Goal: Task Accomplishment & Management: Use online tool/utility

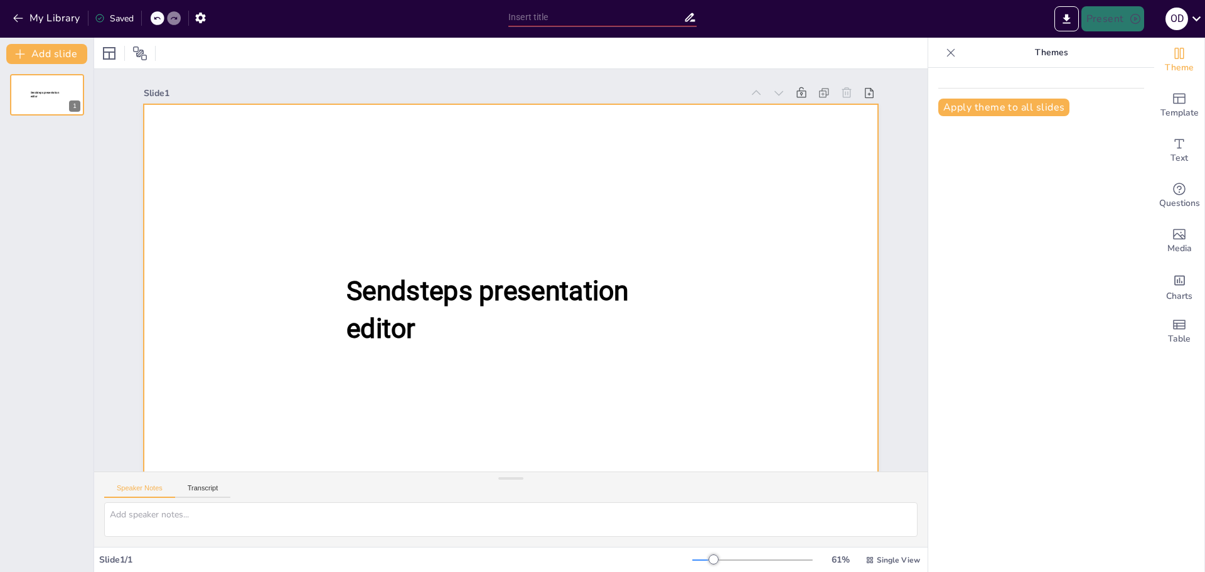
scroll to position [19, 0]
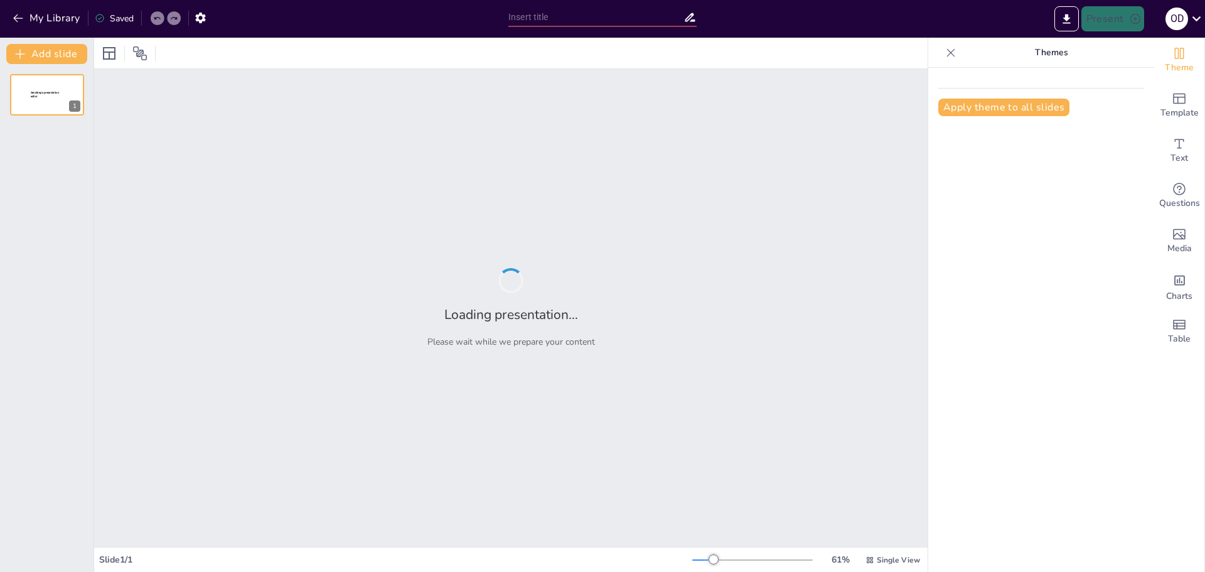
type input "Imported Antecedentes, Principios y Gurús de la Calidad.pptx"
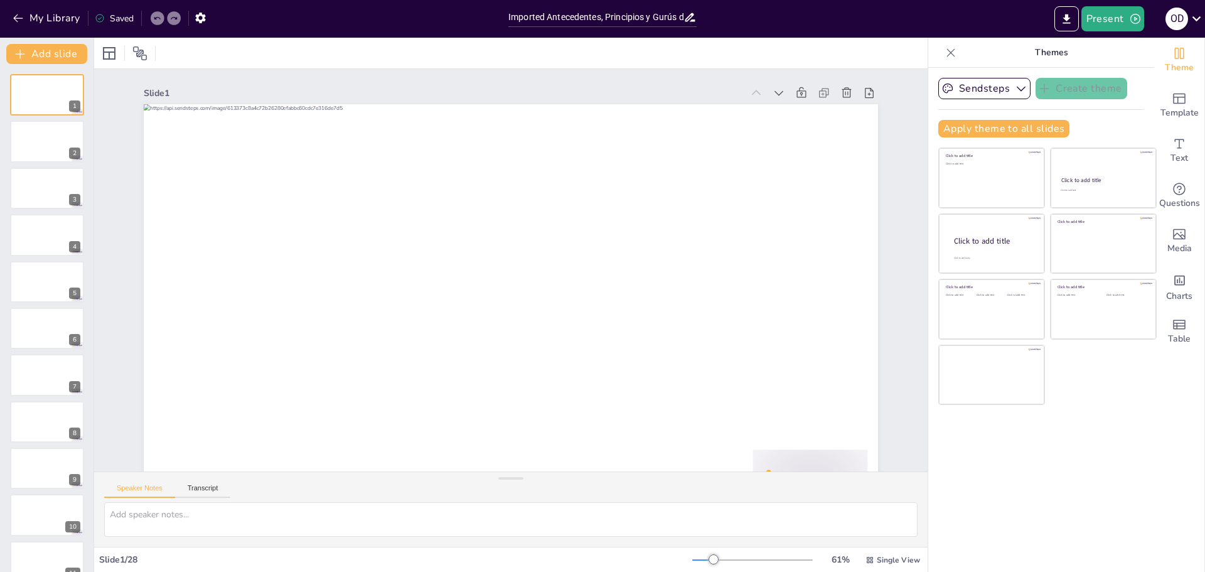
click at [236, 55] on div at bounding box center [511, 53] width 834 height 31
click at [1015, 89] on icon "button" at bounding box center [1021, 88] width 13 height 13
click at [1159, 425] on div "Theme Template Text Questions Media Charts Table" at bounding box center [1179, 305] width 51 height 534
click at [1110, 17] on button "Present" at bounding box center [1112, 18] width 63 height 25
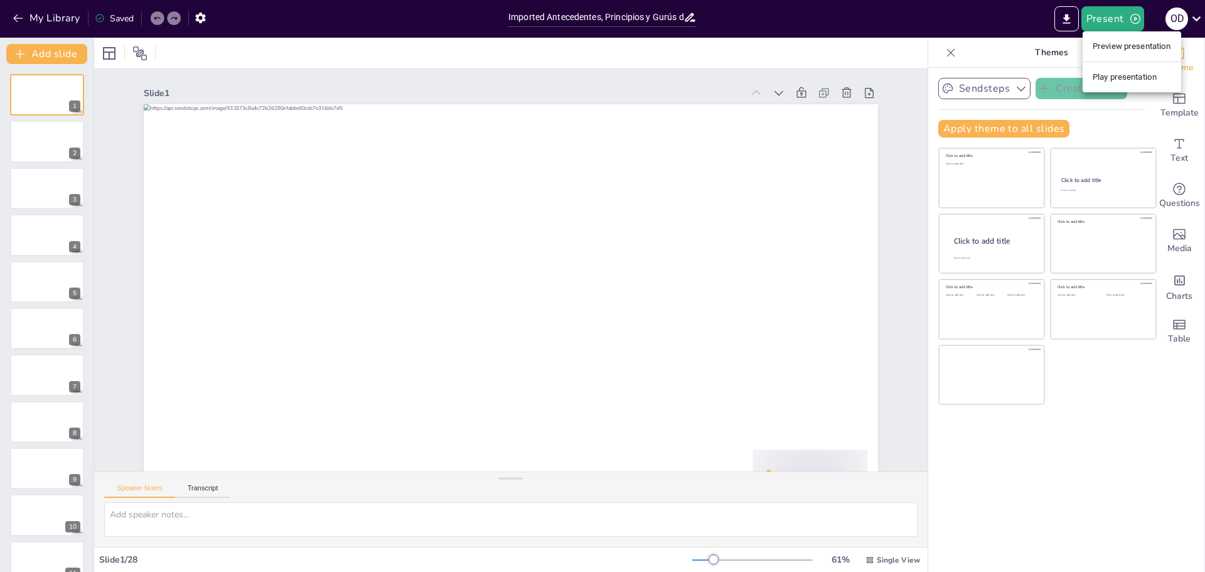
click at [1118, 80] on li "Play presentation" at bounding box center [1132, 77] width 99 height 20
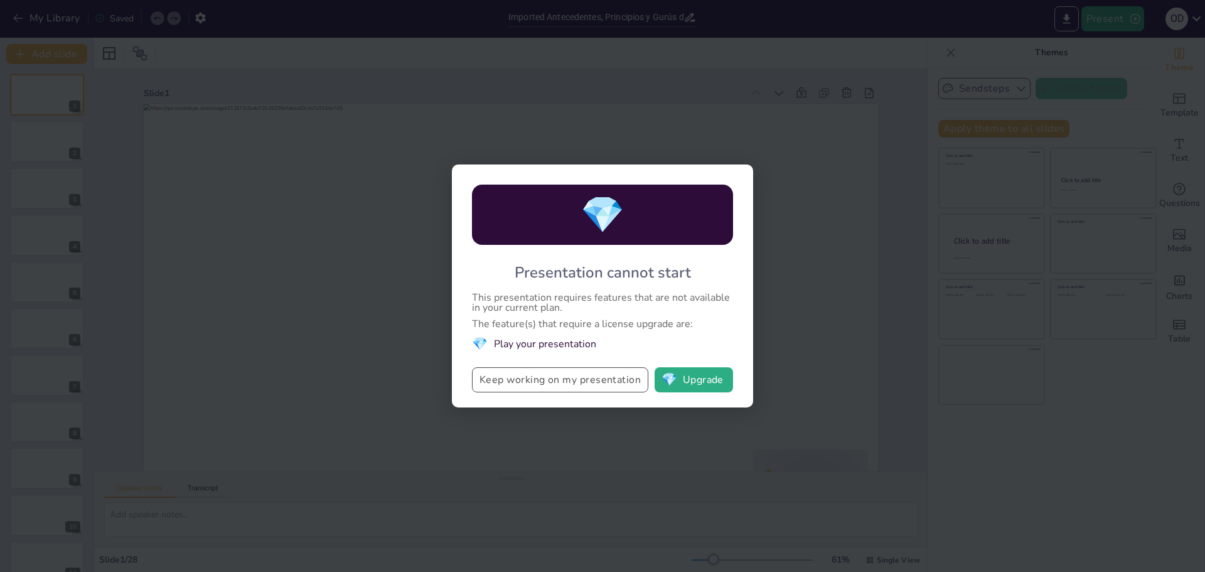
click at [618, 378] on button "Keep working on my presentation" at bounding box center [560, 379] width 176 height 25
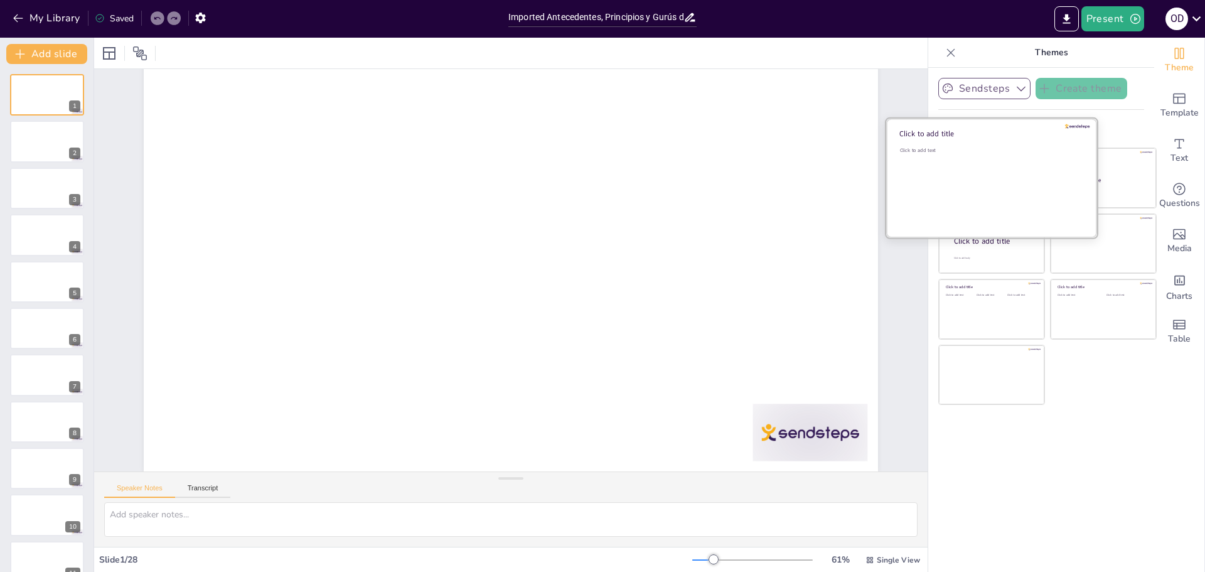
scroll to position [55, 0]
click at [956, 192] on div "Click to add text" at bounding box center [990, 186] width 180 height 78
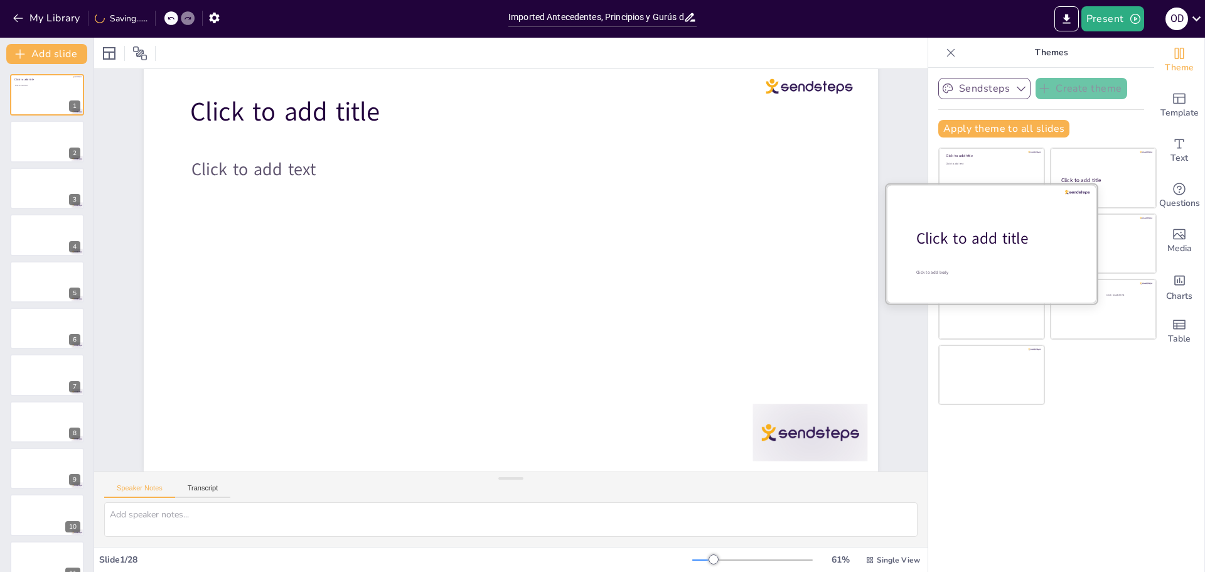
click at [982, 270] on div "Click to add body" at bounding box center [995, 272] width 158 height 6
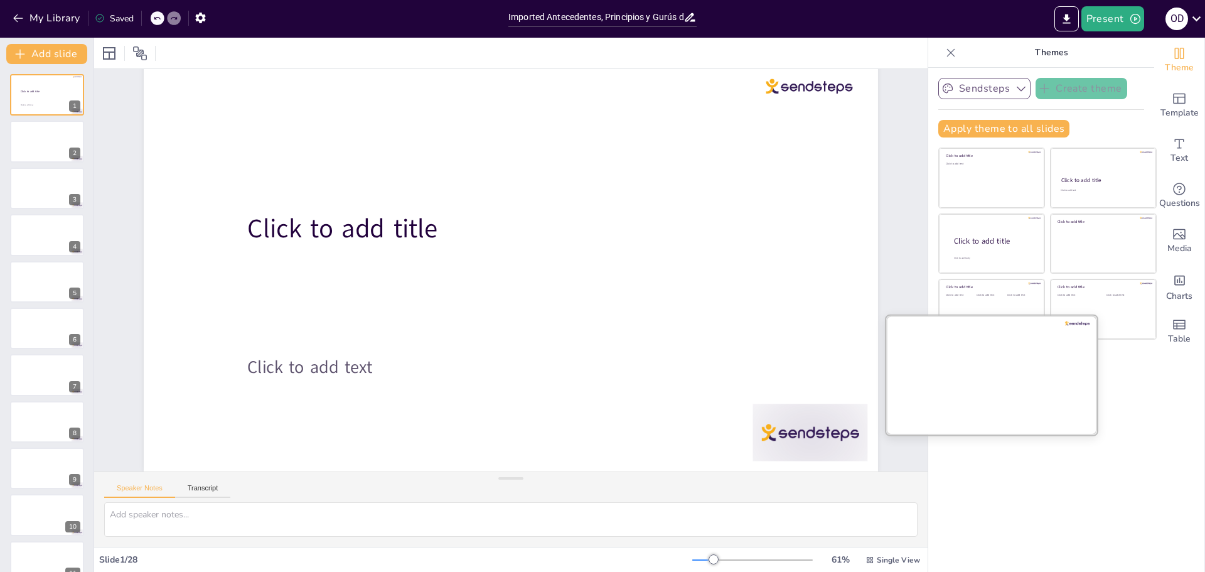
click at [998, 375] on div at bounding box center [991, 374] width 211 height 119
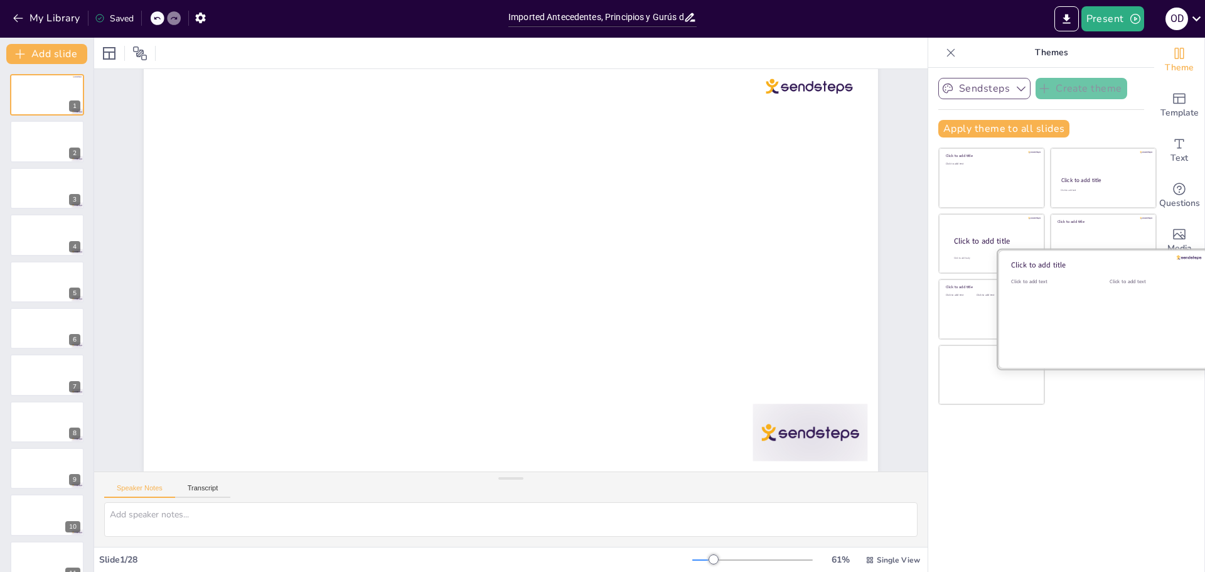
click at [1117, 303] on div "Click to add text" at bounding box center [1150, 317] width 80 height 78
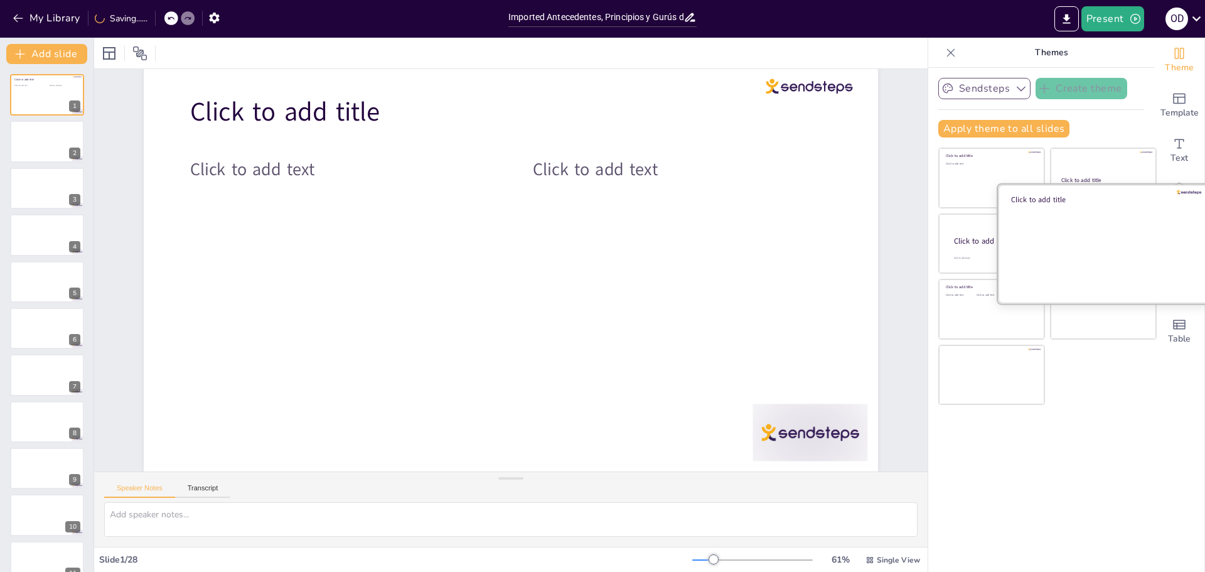
click at [1093, 235] on div at bounding box center [1103, 243] width 211 height 119
click at [1088, 190] on div at bounding box center [1103, 243] width 211 height 119
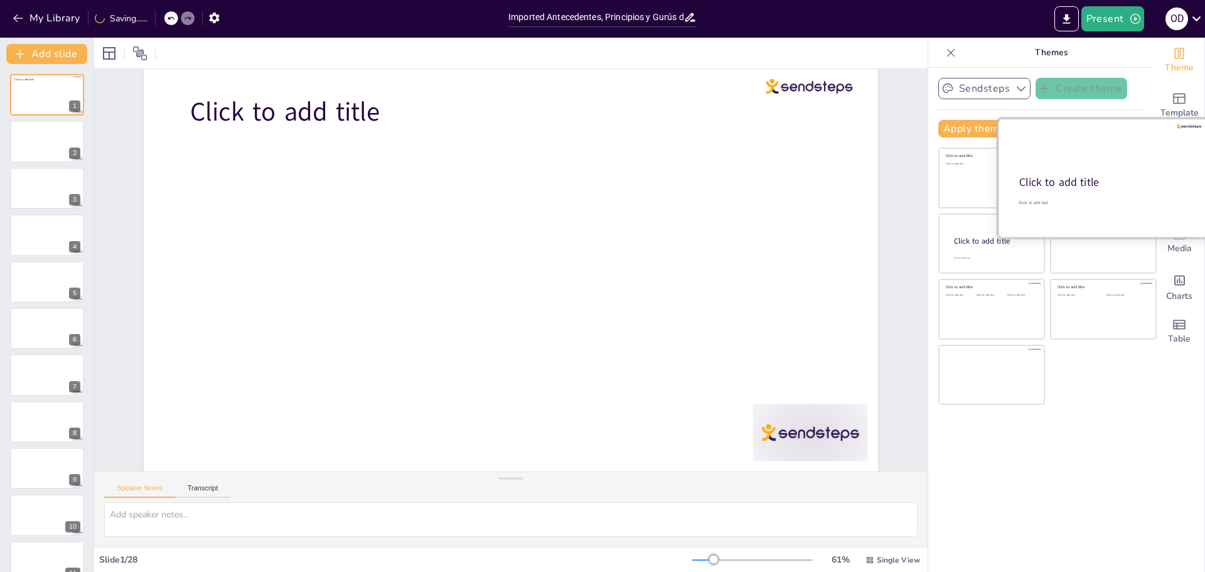
click at [1085, 166] on div at bounding box center [1103, 178] width 211 height 119
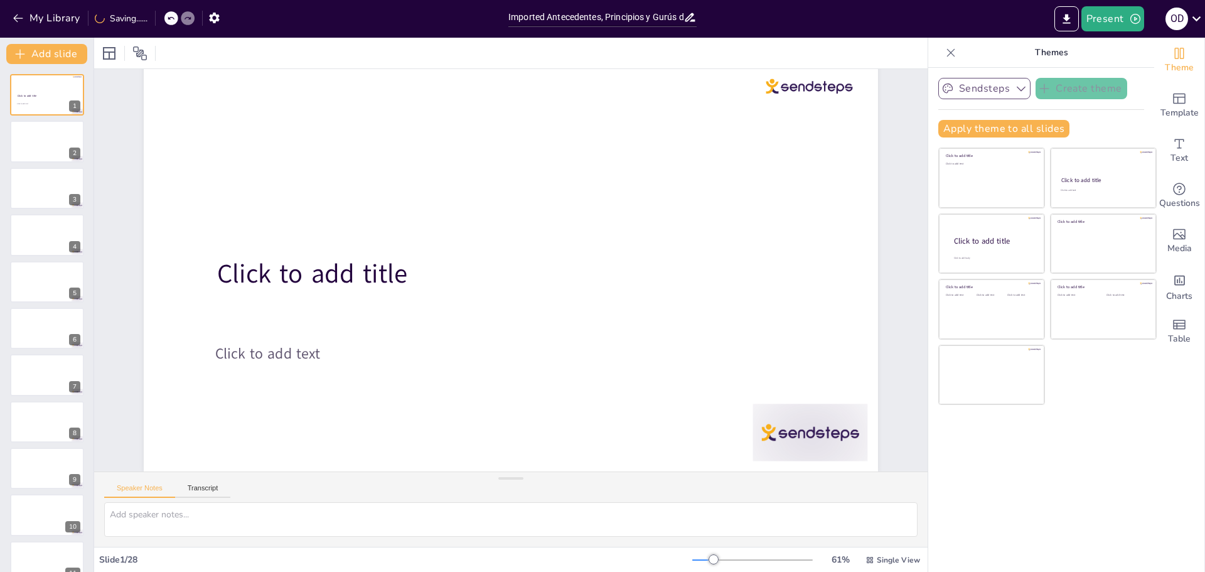
click at [1071, 507] on div "Sendsteps Create theme Apply theme to all slides Click to add title Click to ad…" at bounding box center [1041, 320] width 226 height 504
click at [1170, 109] on span "Template" at bounding box center [1180, 113] width 38 height 14
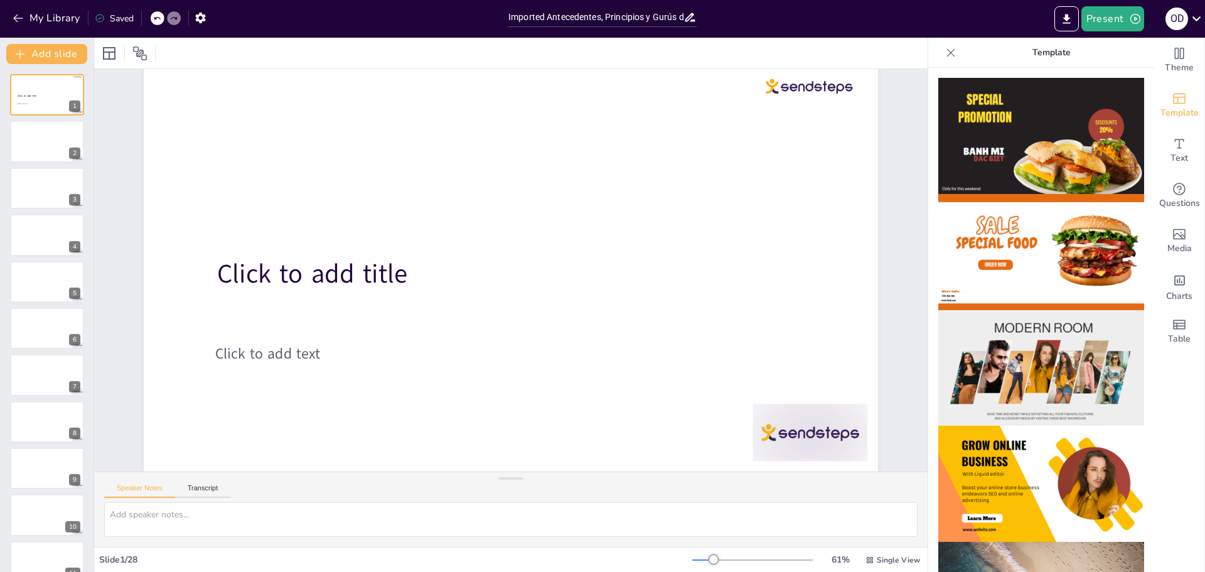
click at [1048, 267] on img at bounding box center [1041, 252] width 206 height 116
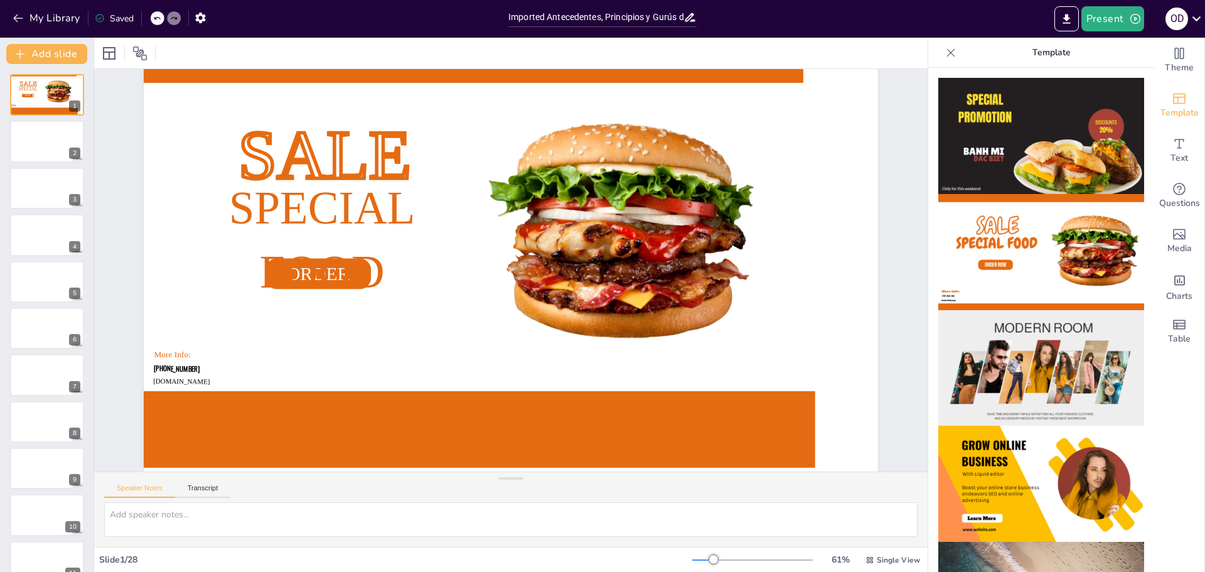
click at [1041, 333] on img at bounding box center [1041, 368] width 206 height 116
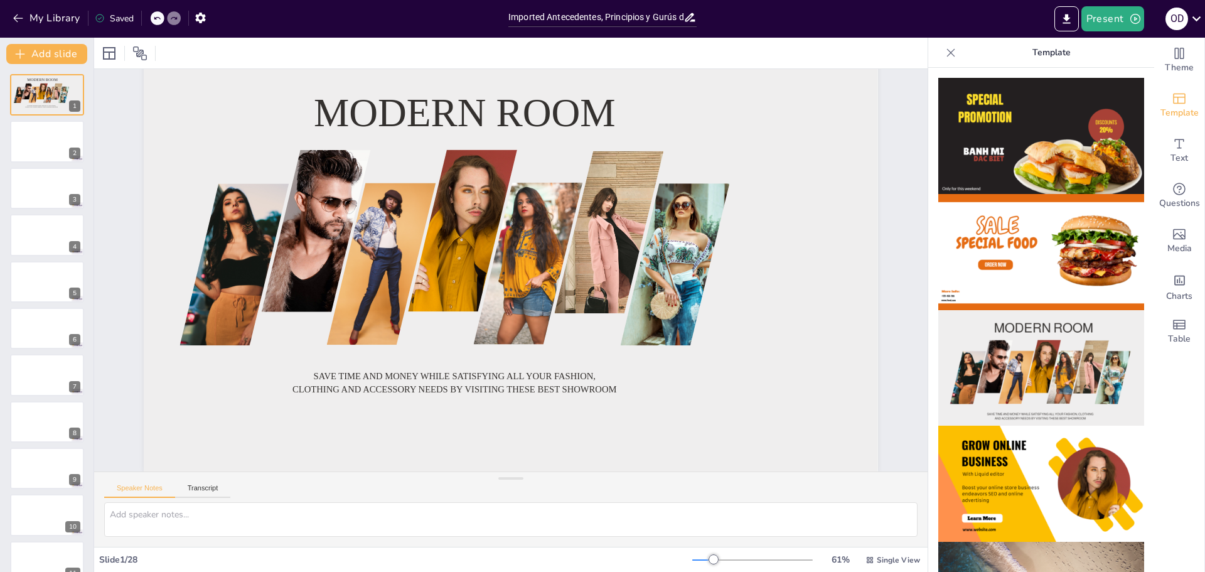
click at [1060, 442] on img at bounding box center [1041, 484] width 206 height 116
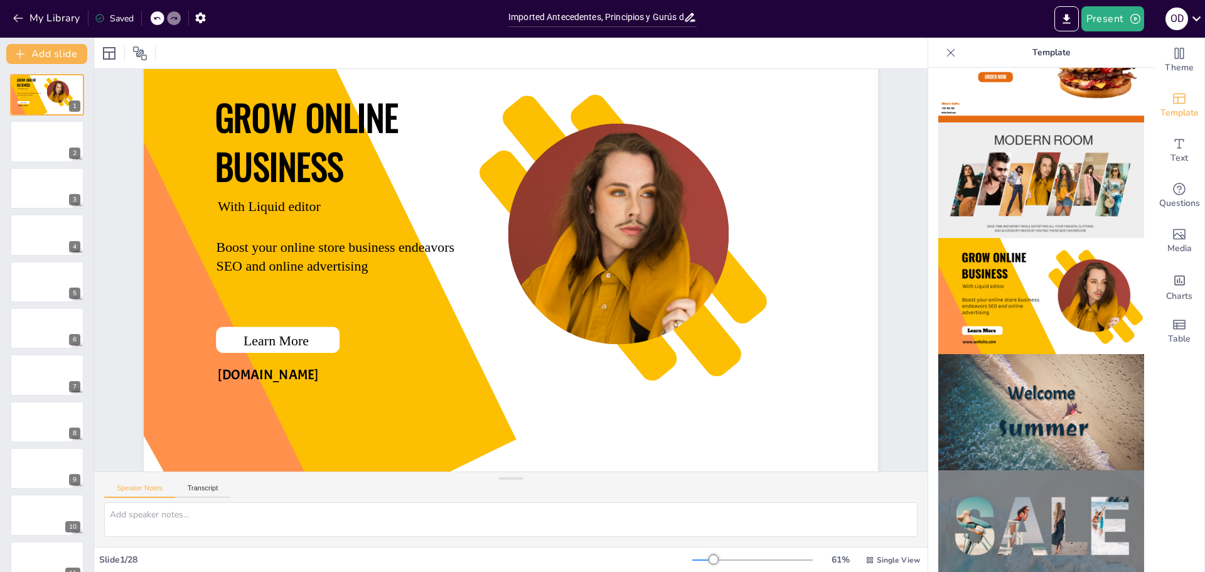
scroll to position [377, 0]
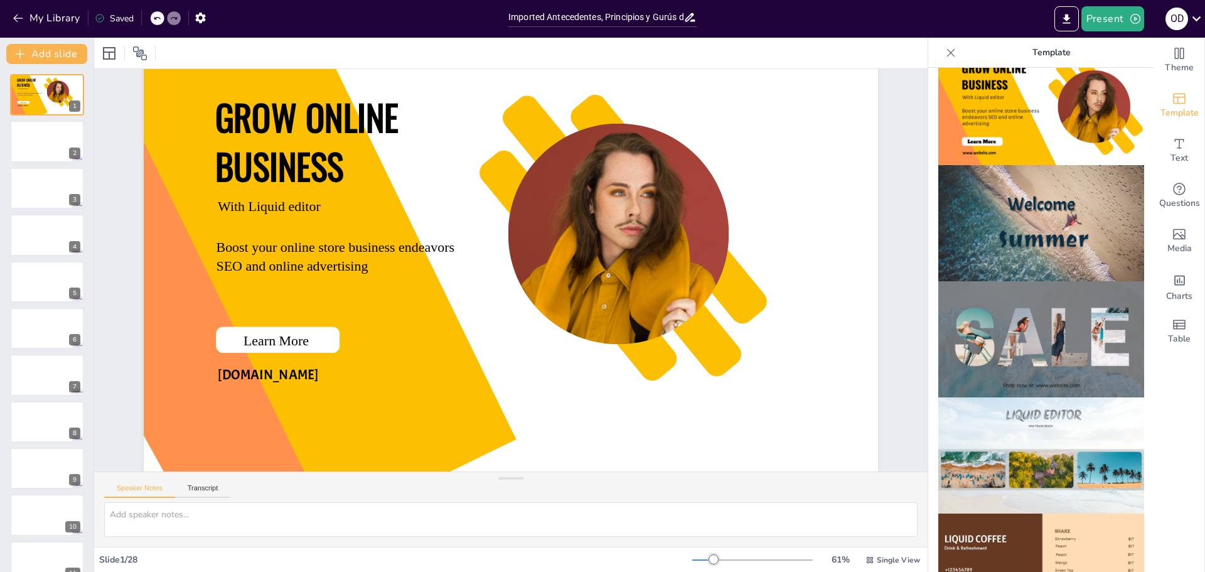
click at [1049, 316] on img at bounding box center [1041, 339] width 206 height 116
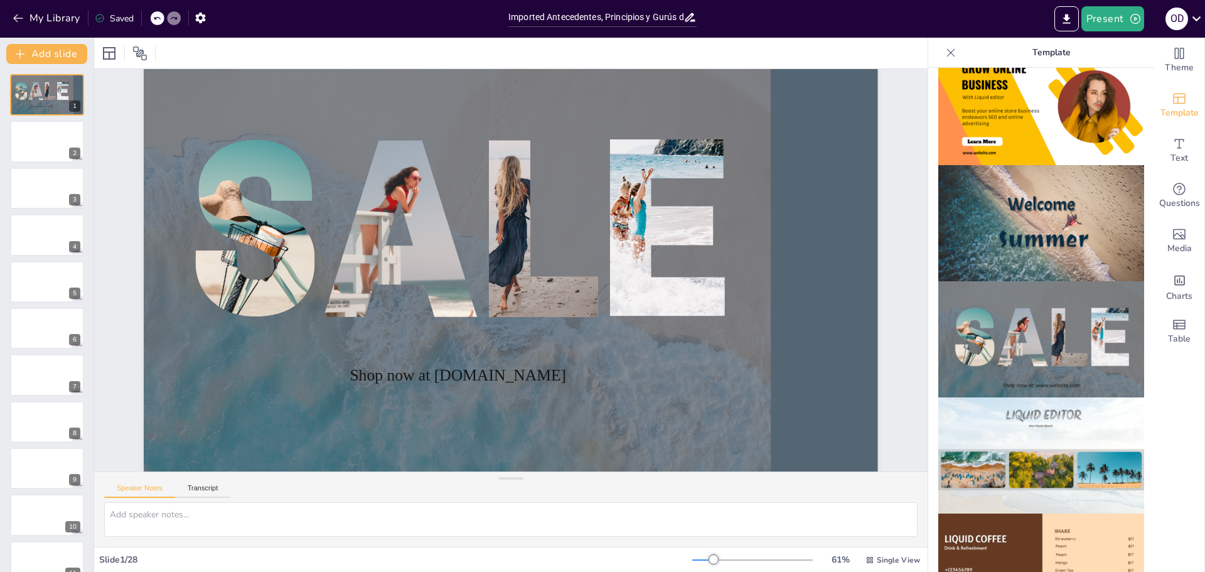
scroll to position [690, 0]
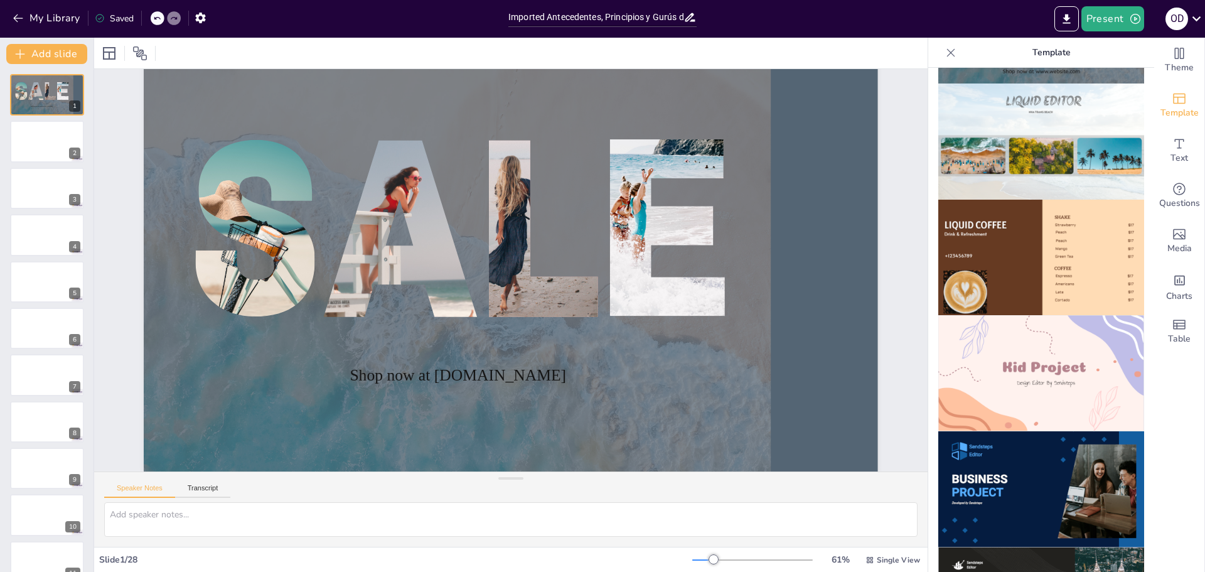
click at [1053, 431] on img at bounding box center [1041, 489] width 206 height 116
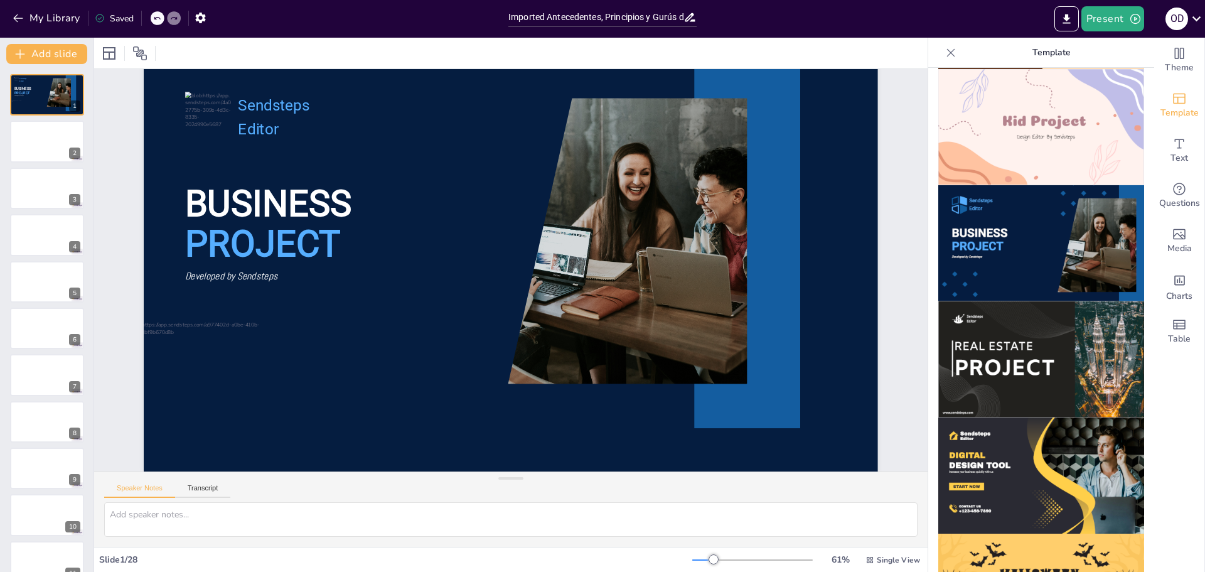
scroll to position [941, 0]
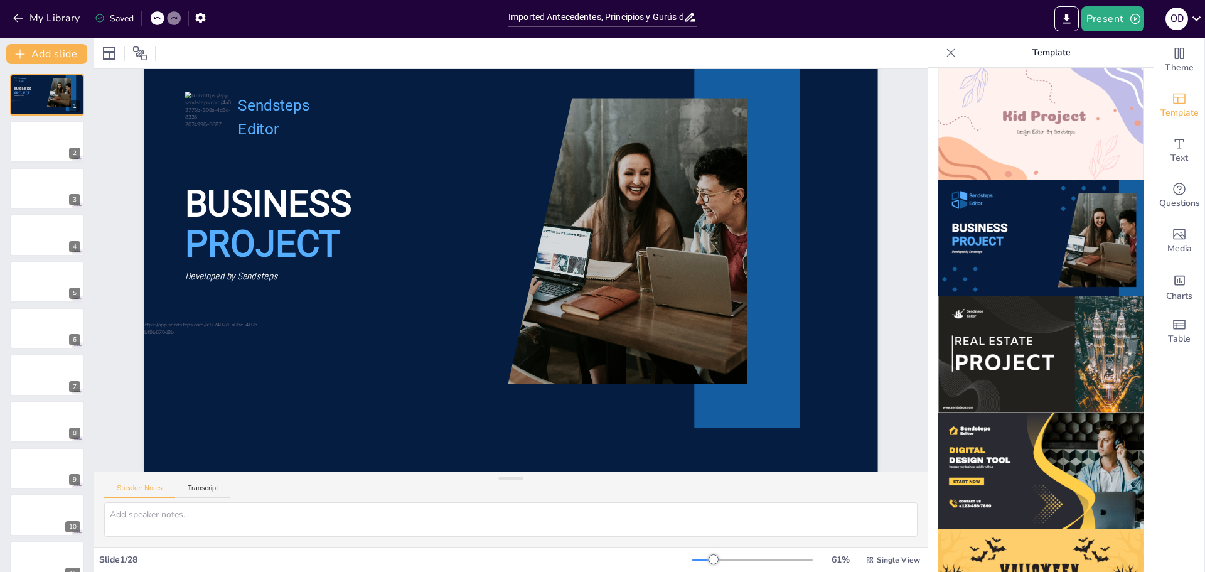
click at [1014, 449] on img at bounding box center [1041, 470] width 206 height 116
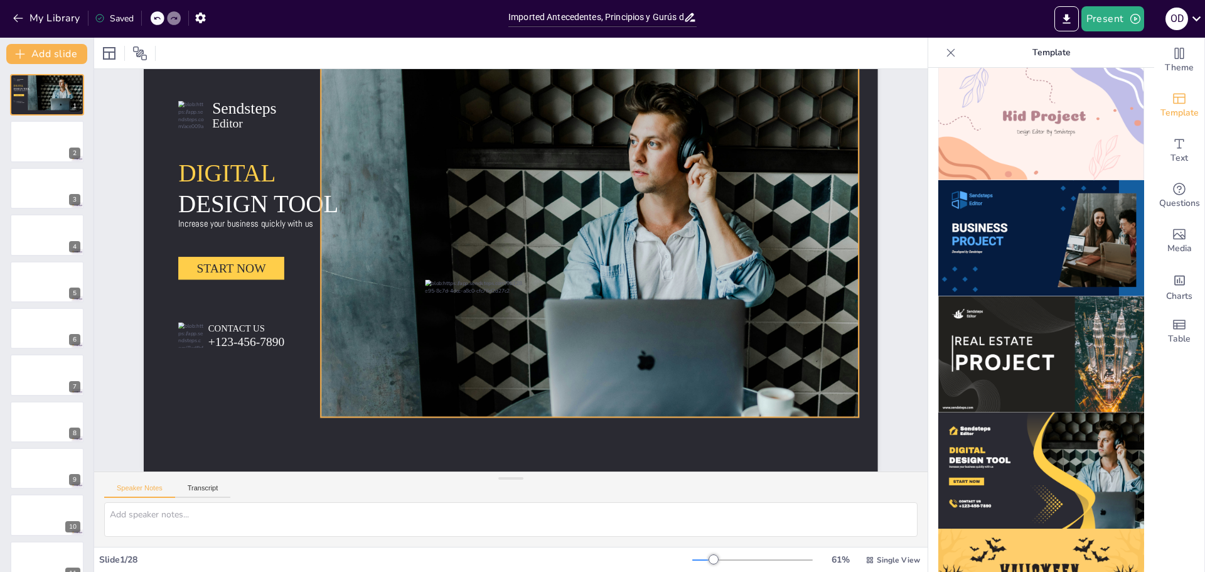
scroll to position [55, 0]
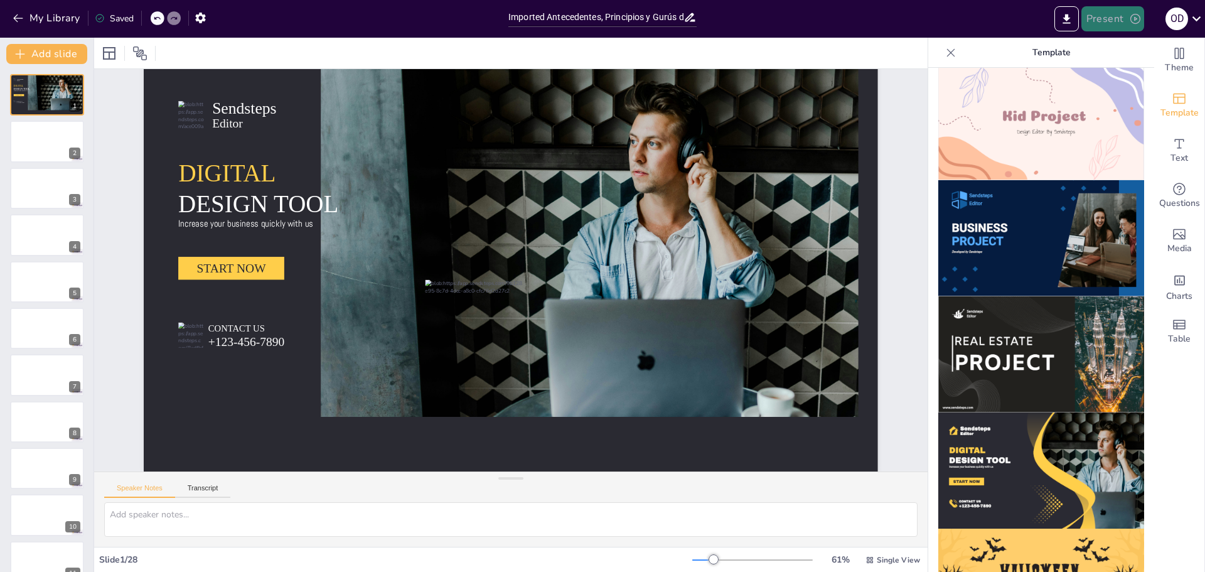
click at [1112, 19] on button "Present" at bounding box center [1112, 18] width 63 height 25
click at [1117, 48] on li "Preview presentation" at bounding box center [1132, 46] width 99 height 20
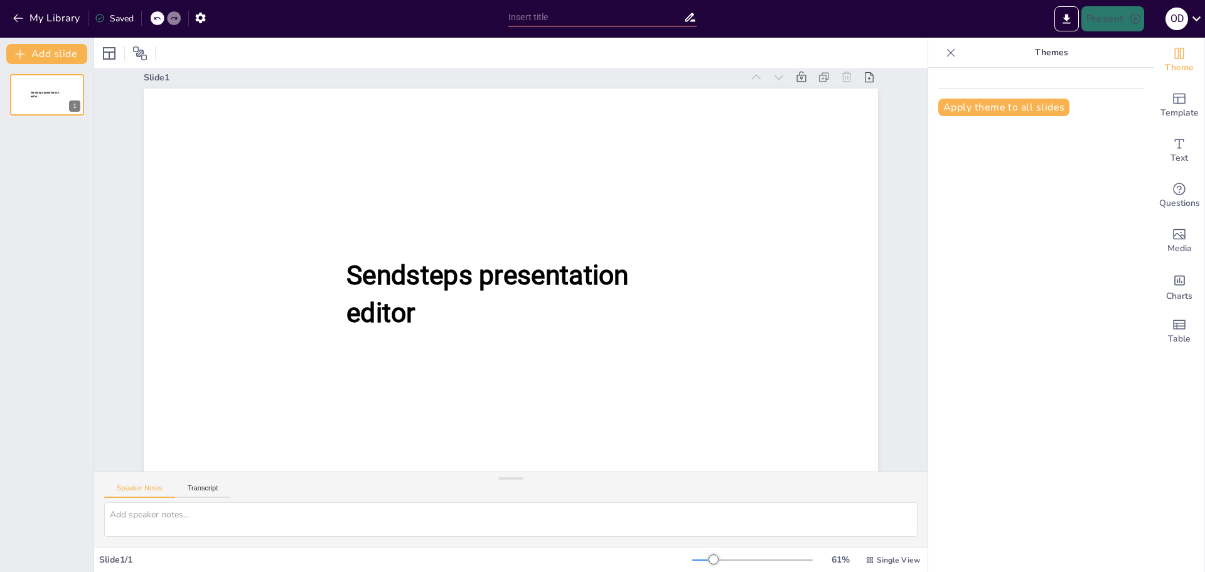
scroll to position [19, 0]
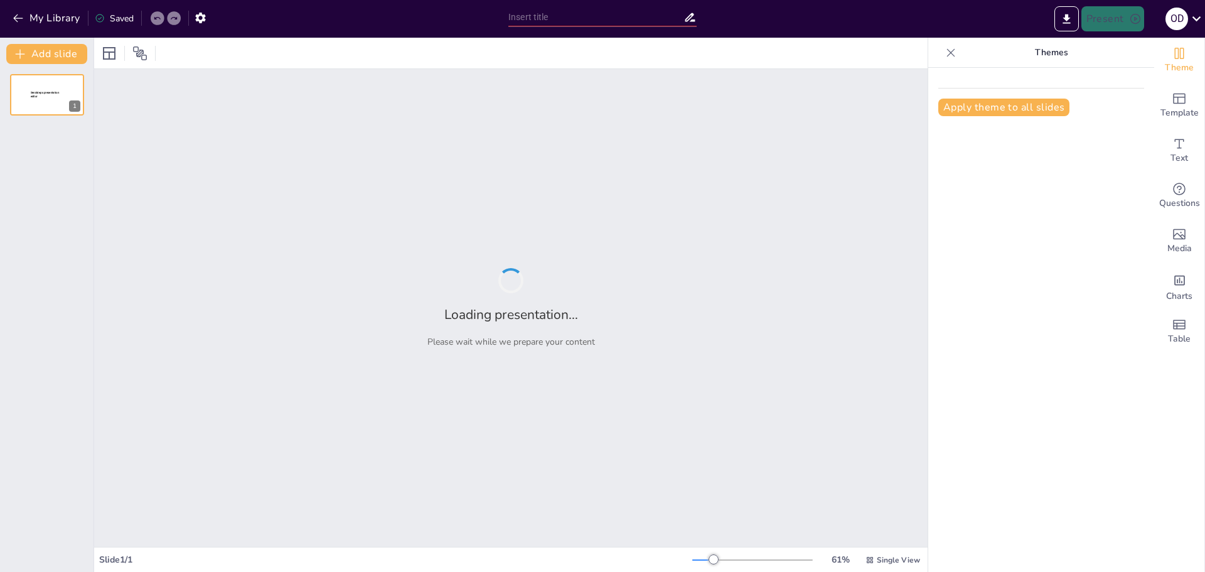
type input "Imported Antecedentes, Principios y Gurús de la Calidad.pptx"
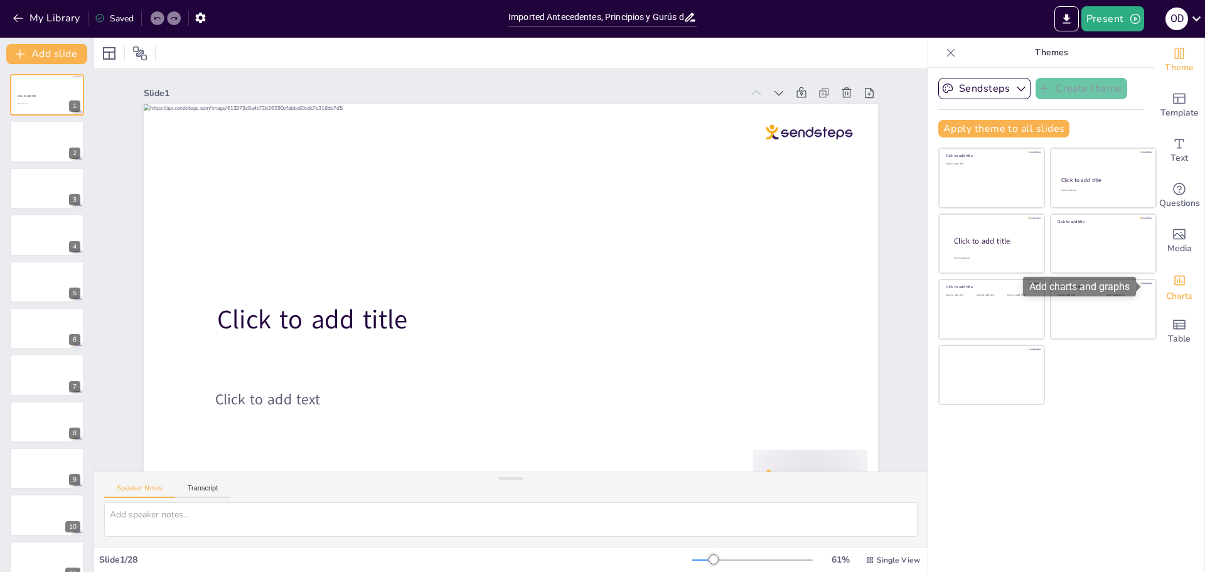
click at [1173, 289] on span "Charts" at bounding box center [1179, 296] width 26 height 14
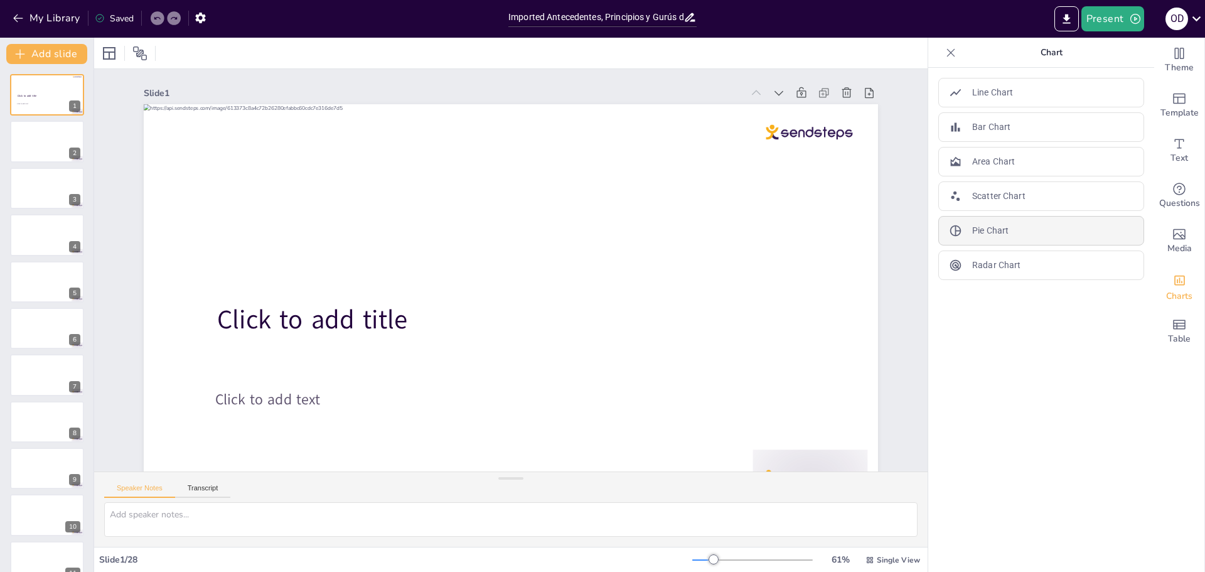
click at [938, 223] on div "Pie Chart" at bounding box center [1041, 230] width 206 height 29
